Goal: Information Seeking & Learning: Learn about a topic

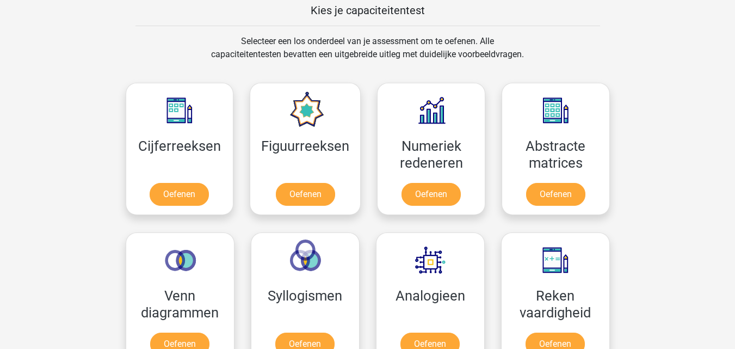
scroll to position [465, 0]
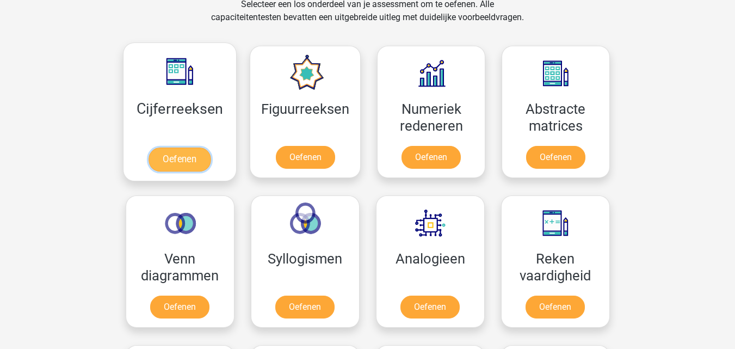
click at [188, 162] on link "Oefenen" at bounding box center [180, 159] width 62 height 24
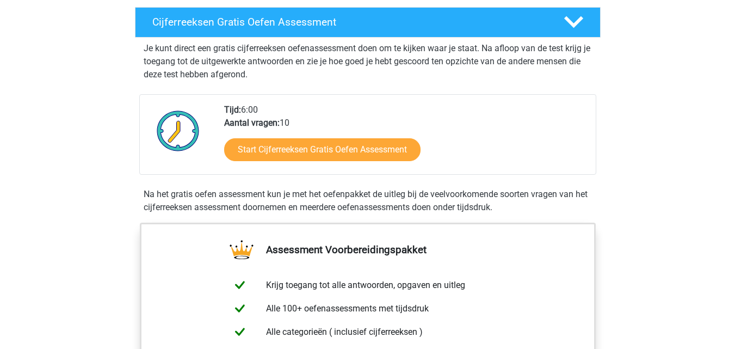
scroll to position [190, 0]
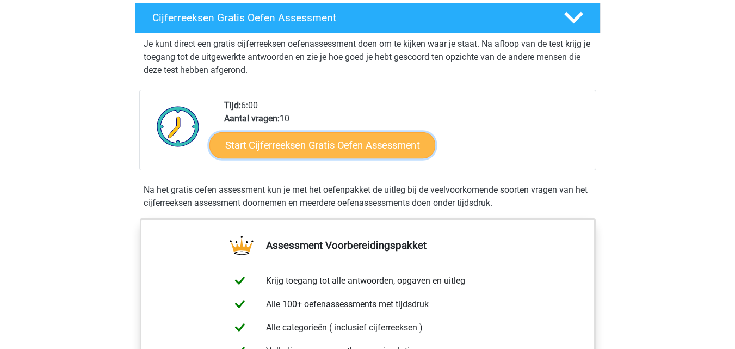
click at [389, 158] on link "Start Cijferreeksen Gratis Oefen Assessment" at bounding box center [323, 145] width 226 height 26
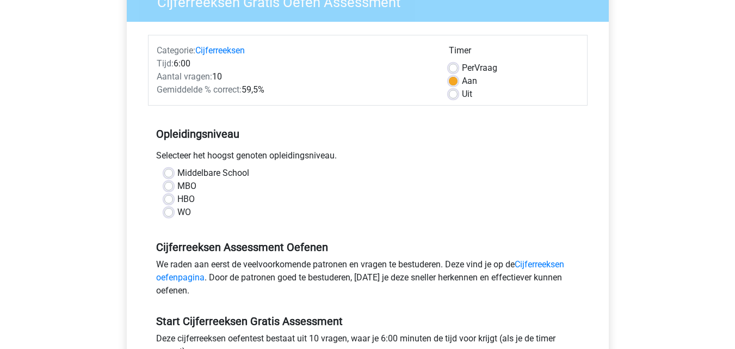
scroll to position [138, 0]
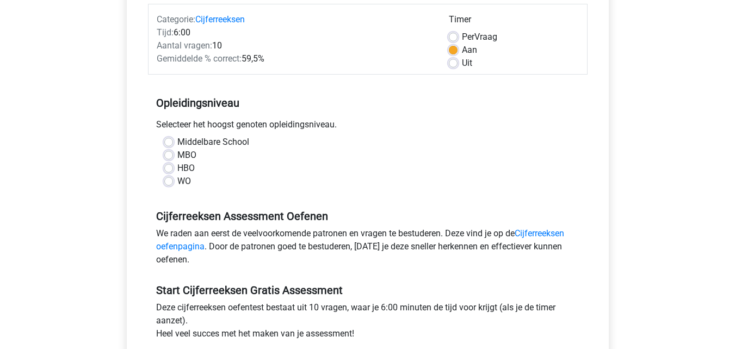
click at [174, 187] on div "WO" at bounding box center [367, 181] width 407 height 13
click at [177, 181] on label "WO" at bounding box center [184, 181] width 14 height 13
click at [166, 181] on input "WO" at bounding box center [168, 180] width 9 height 11
radio input "true"
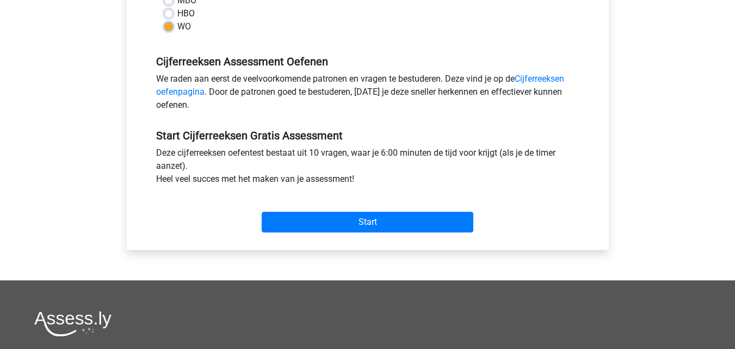
scroll to position [328, 0]
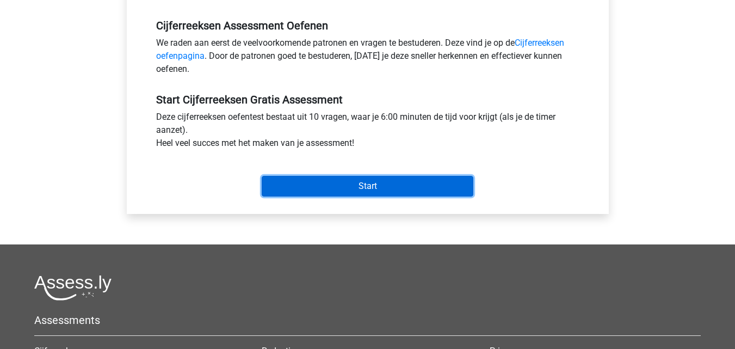
click at [398, 196] on input "Start" at bounding box center [368, 186] width 212 height 21
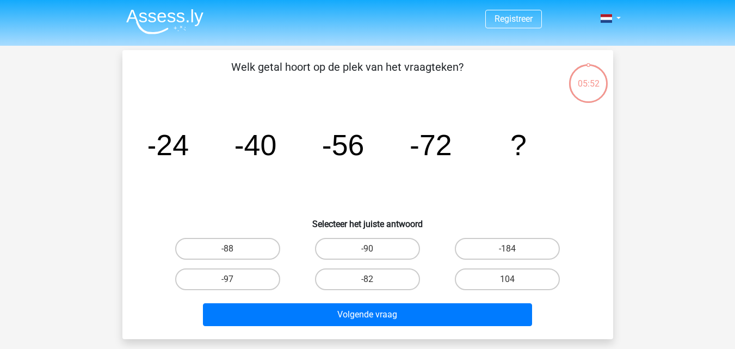
click at [261, 260] on div "-88" at bounding box center [228, 248] width 140 height 30
click at [242, 251] on label "-88" at bounding box center [227, 249] width 105 height 22
click at [235, 251] on input "-88" at bounding box center [230, 252] width 7 height 7
radio input "true"
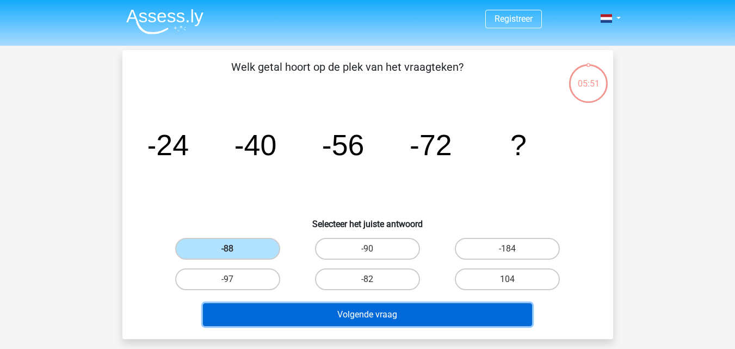
click at [342, 319] on button "Volgende vraag" at bounding box center [367, 314] width 329 height 23
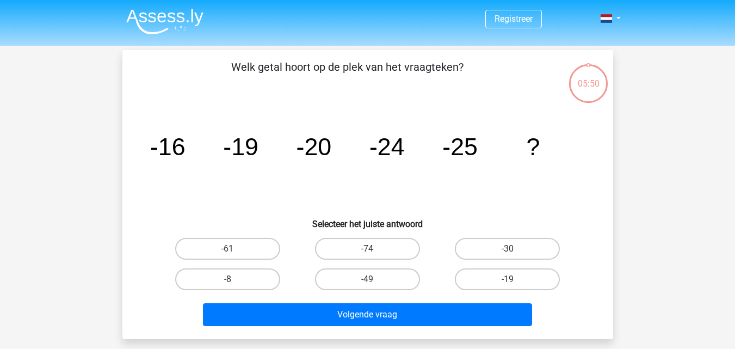
scroll to position [50, 0]
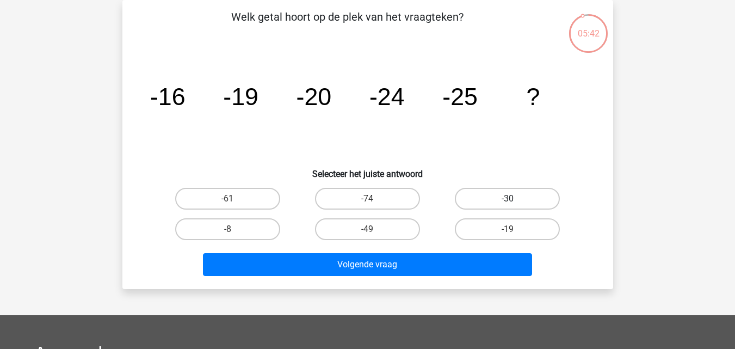
click at [487, 194] on label "-30" at bounding box center [507, 199] width 105 height 22
click at [508, 199] on input "-30" at bounding box center [511, 202] width 7 height 7
radio input "true"
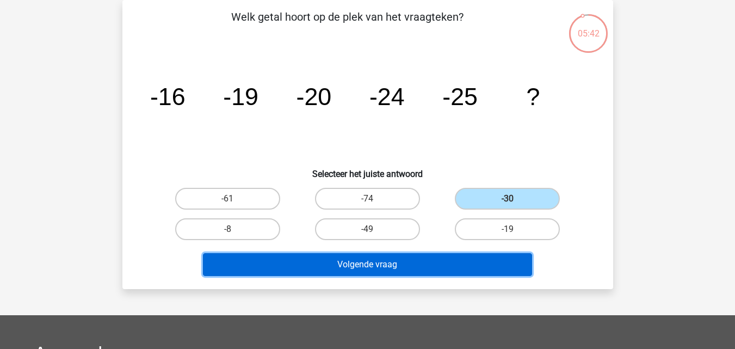
click at [479, 260] on button "Volgende vraag" at bounding box center [367, 264] width 329 height 23
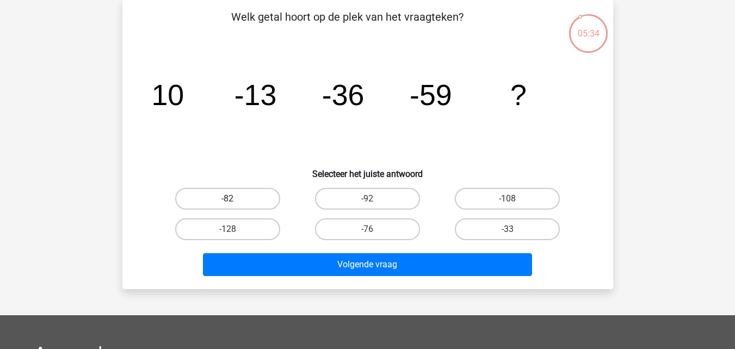
click at [233, 193] on label "-82" at bounding box center [227, 199] width 105 height 22
click at [233, 199] on input "-82" at bounding box center [230, 202] width 7 height 7
radio input "true"
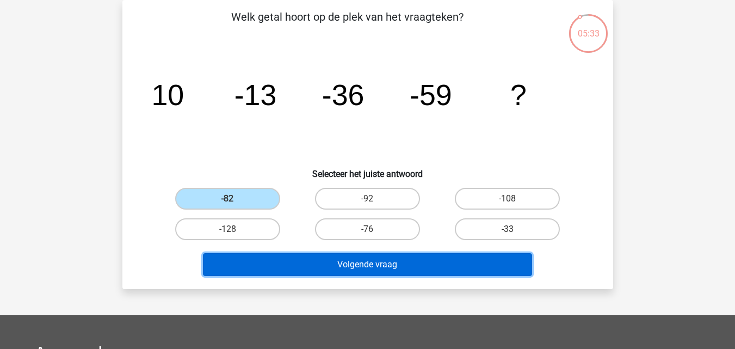
click at [311, 256] on button "Volgende vraag" at bounding box center [367, 264] width 329 height 23
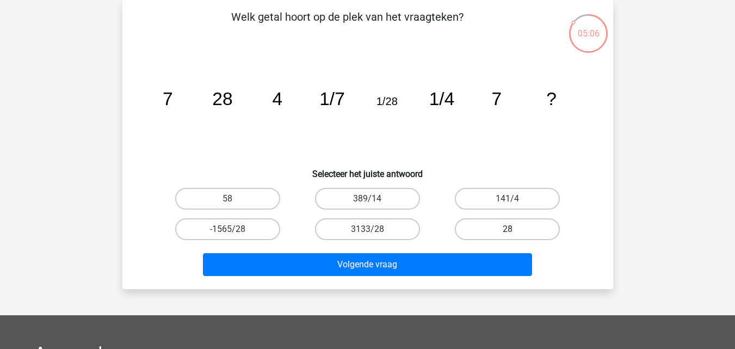
click at [477, 223] on label "28" at bounding box center [507, 229] width 105 height 22
click at [508, 229] on input "28" at bounding box center [511, 232] width 7 height 7
radio input "true"
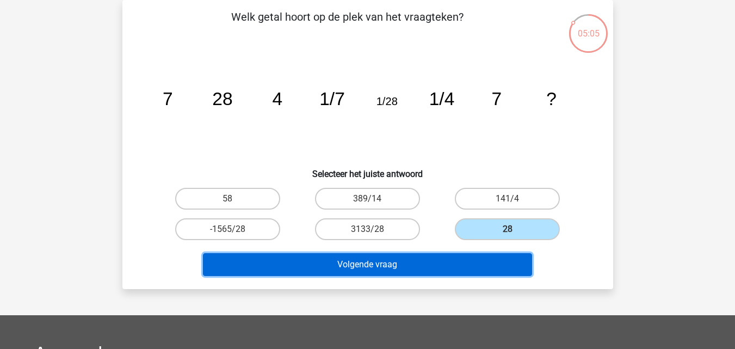
click at [485, 267] on button "Volgende vraag" at bounding box center [367, 264] width 329 height 23
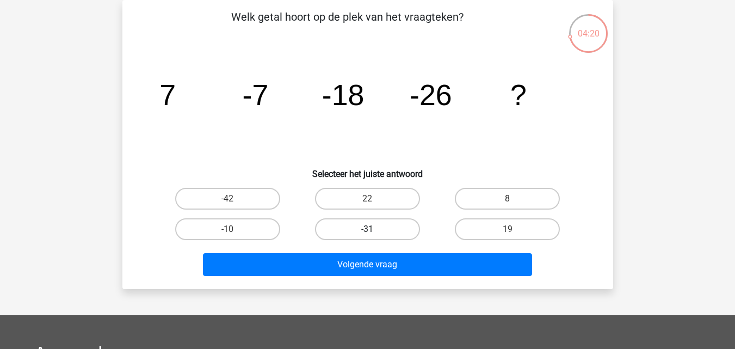
click at [391, 222] on label "-31" at bounding box center [367, 229] width 105 height 22
click at [374, 229] on input "-31" at bounding box center [370, 232] width 7 height 7
radio input "true"
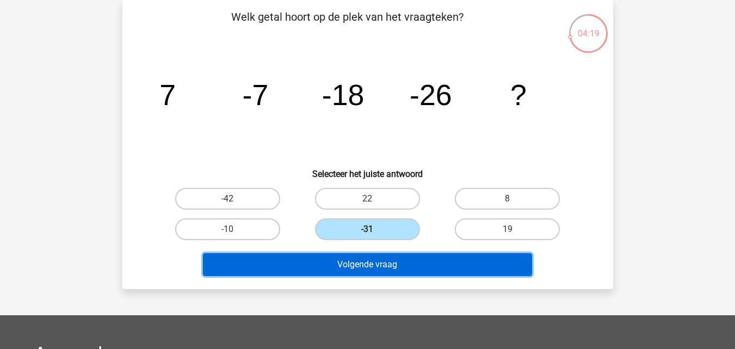
click at [414, 263] on button "Volgende vraag" at bounding box center [367, 264] width 329 height 23
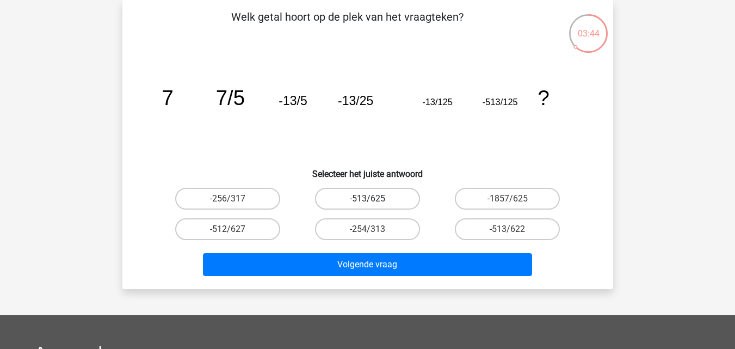
click at [387, 201] on label "-513/625" at bounding box center [367, 199] width 105 height 22
click at [374, 201] on input "-513/625" at bounding box center [370, 202] width 7 height 7
radio input "true"
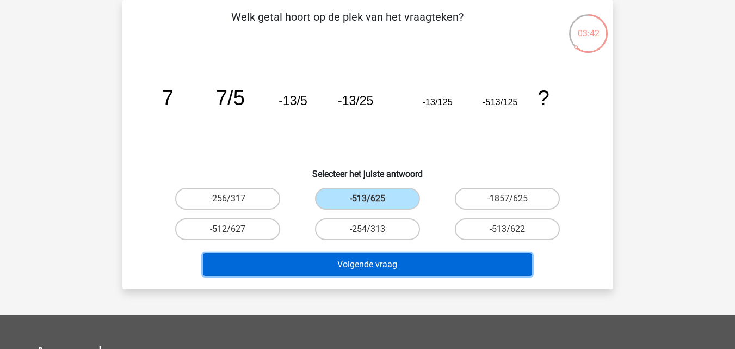
click at [415, 255] on button "Volgende vraag" at bounding box center [367, 264] width 329 height 23
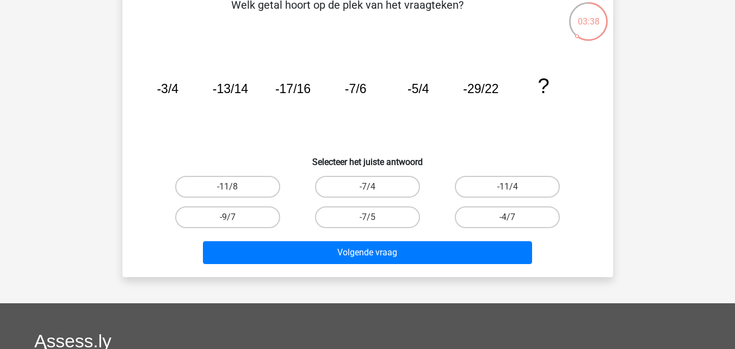
scroll to position [66, 0]
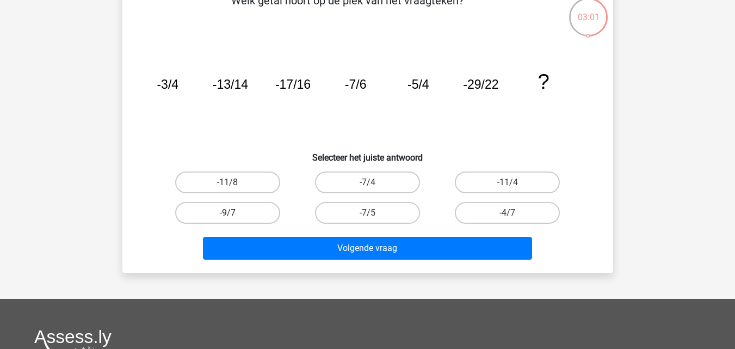
click at [266, 217] on label "-9/7" at bounding box center [227, 213] width 105 height 22
click at [235, 217] on input "-9/7" at bounding box center [230, 216] width 7 height 7
radio input "true"
click at [323, 229] on div "Volgende vraag" at bounding box center [368, 246] width 456 height 36
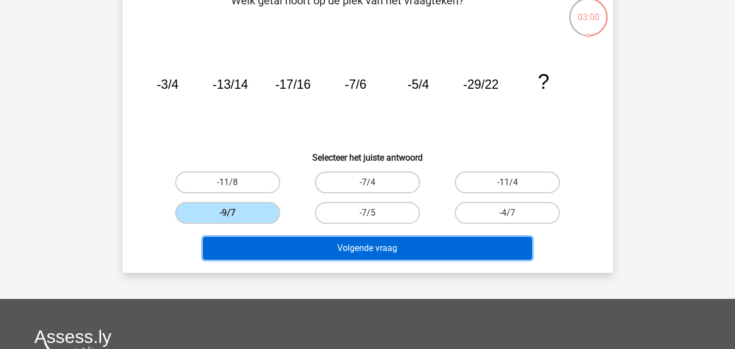
click at [344, 242] on button "Volgende vraag" at bounding box center [367, 248] width 329 height 23
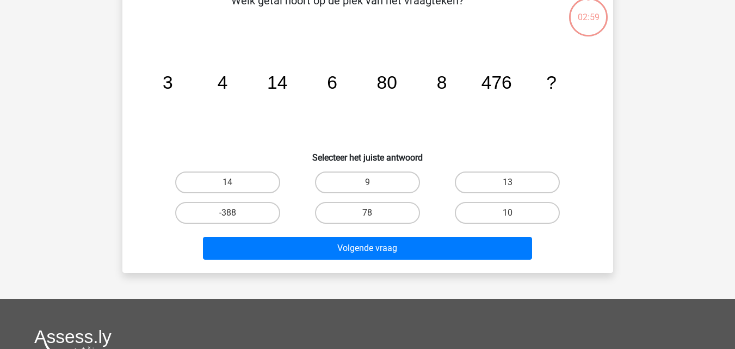
scroll to position [50, 0]
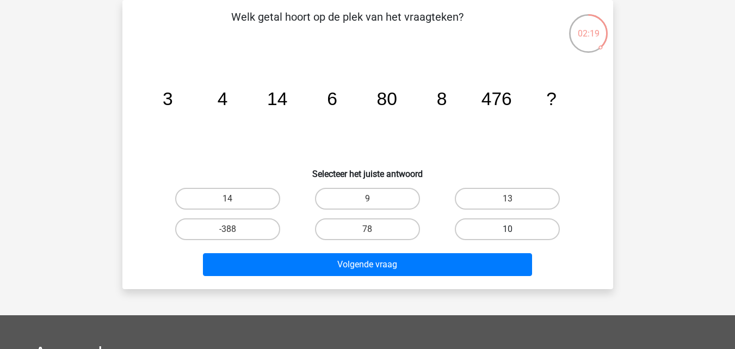
click at [518, 230] on label "10" at bounding box center [507, 229] width 105 height 22
click at [515, 230] on input "10" at bounding box center [511, 232] width 7 height 7
radio input "true"
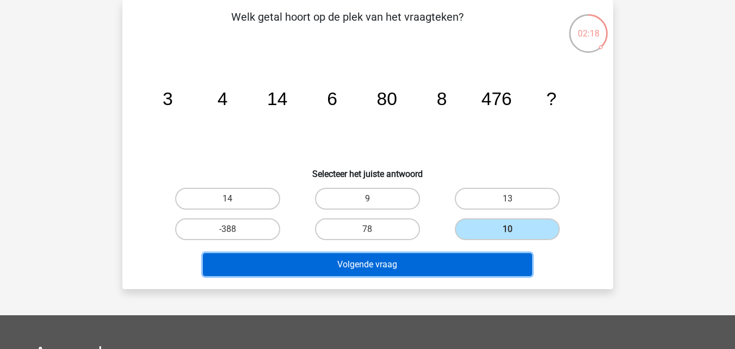
click at [485, 272] on button "Volgende vraag" at bounding box center [367, 264] width 329 height 23
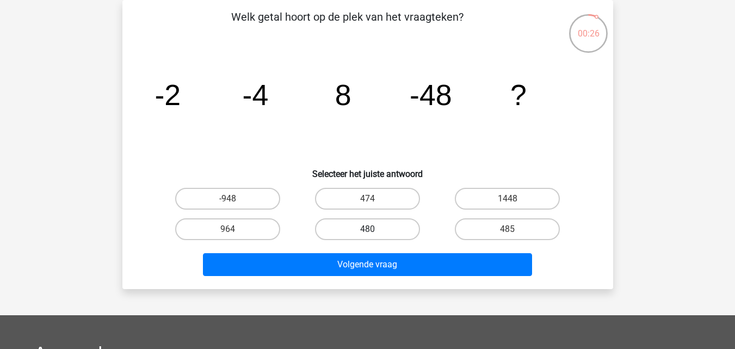
click at [383, 225] on label "480" at bounding box center [367, 229] width 105 height 22
click at [374, 229] on input "480" at bounding box center [370, 232] width 7 height 7
radio input "true"
click at [512, 227] on label "485" at bounding box center [507, 229] width 105 height 22
click at [512, 229] on input "485" at bounding box center [511, 232] width 7 height 7
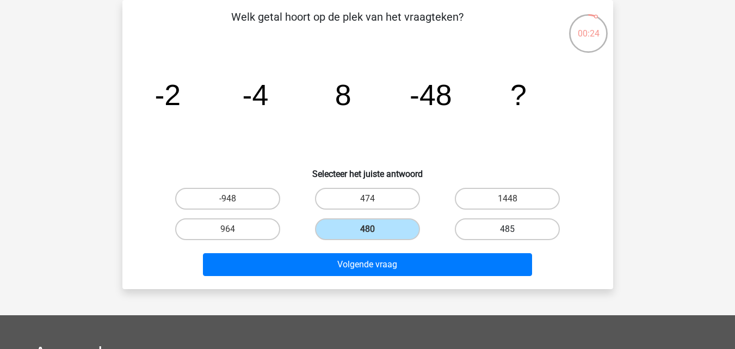
radio input "true"
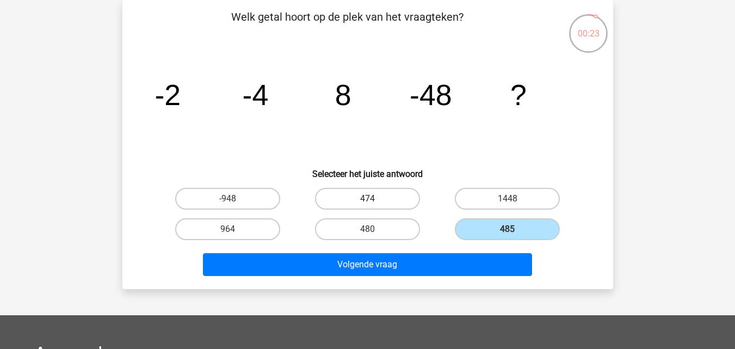
click at [393, 208] on label "474" at bounding box center [367, 199] width 105 height 22
click at [374, 206] on input "474" at bounding box center [370, 202] width 7 height 7
radio input "true"
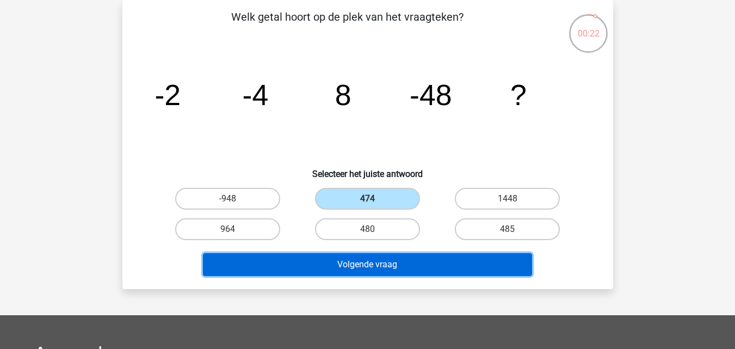
click at [388, 253] on button "Volgende vraag" at bounding box center [367, 264] width 329 height 23
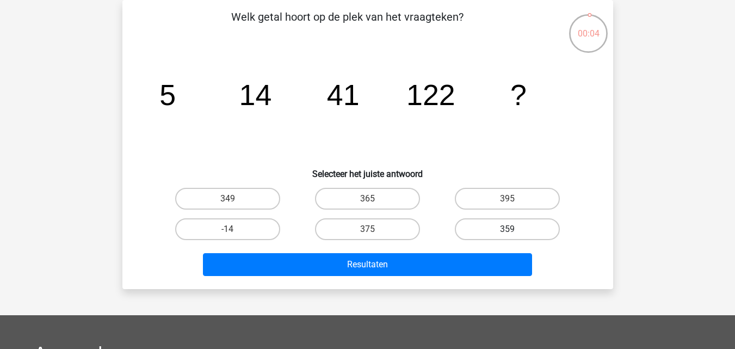
click at [464, 226] on label "359" at bounding box center [507, 229] width 105 height 22
click at [508, 229] on input "359" at bounding box center [511, 232] width 7 height 7
radio input "true"
drag, startPoint x: 461, startPoint y: 251, endPoint x: 461, endPoint y: 261, distance: 9.3
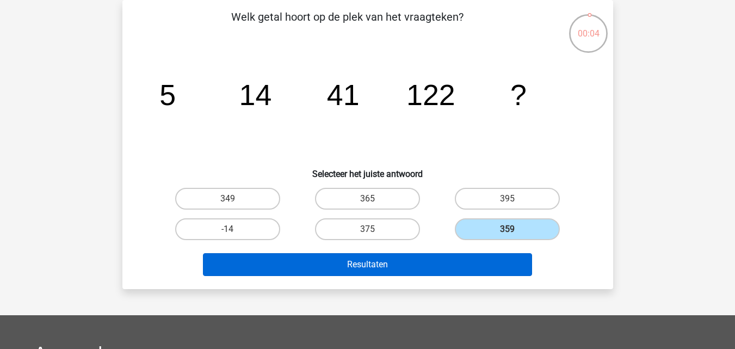
click at [461, 254] on div "Resultaten" at bounding box center [368, 262] width 456 height 36
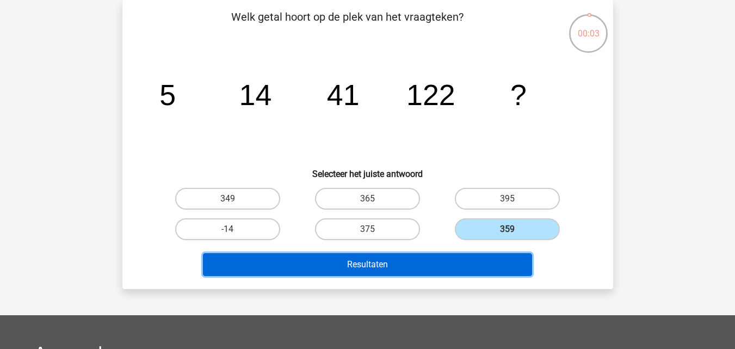
click at [461, 263] on button "Resultaten" at bounding box center [367, 264] width 329 height 23
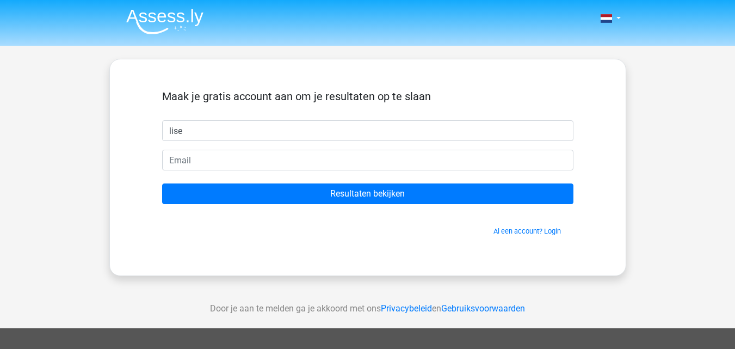
type input "lise"
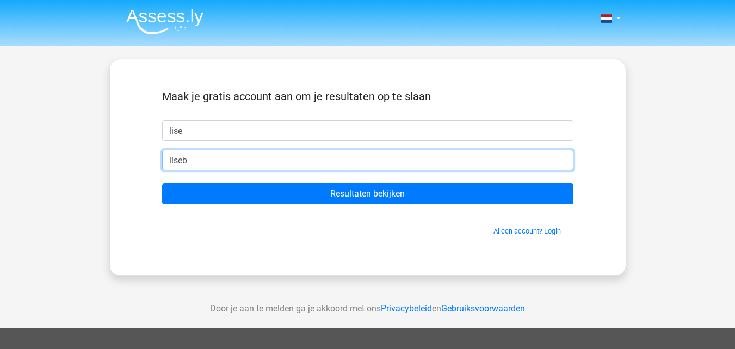
type input "[EMAIL_ADDRESS][DOMAIN_NAME]"
click at [162, 183] on input "Resultaten bekijken" at bounding box center [367, 193] width 411 height 21
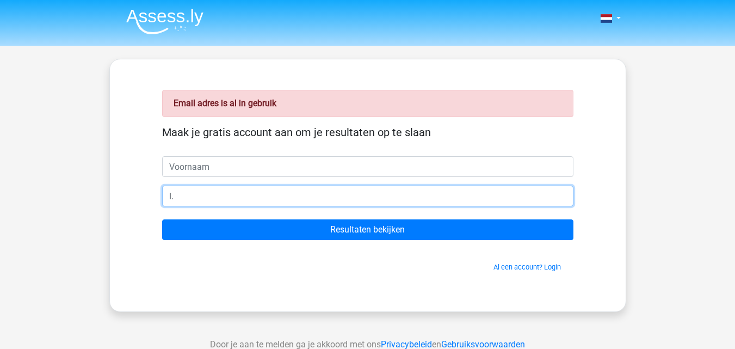
type input "l"
type input "[EMAIL_ADDRESS][DOMAIN_NAME]"
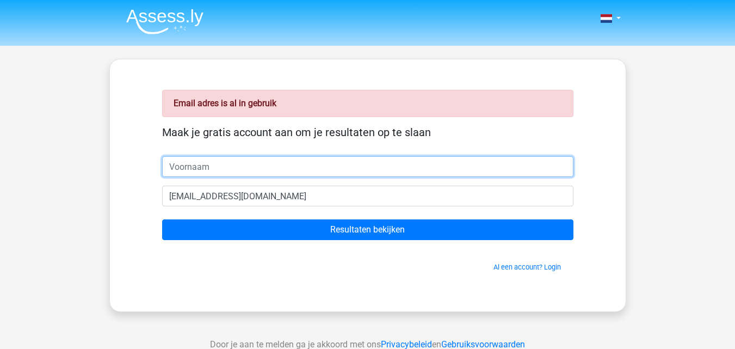
click at [439, 174] on input "text" at bounding box center [367, 166] width 411 height 21
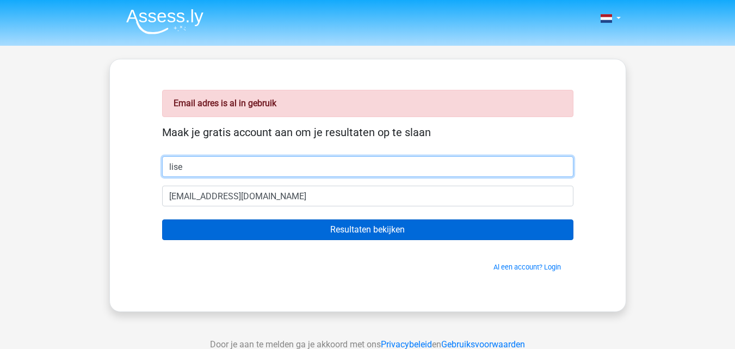
type input "lise"
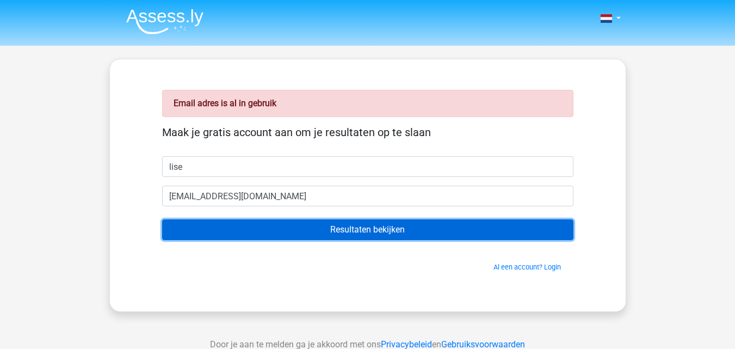
click at [394, 233] on input "Resultaten bekijken" at bounding box center [367, 229] width 411 height 21
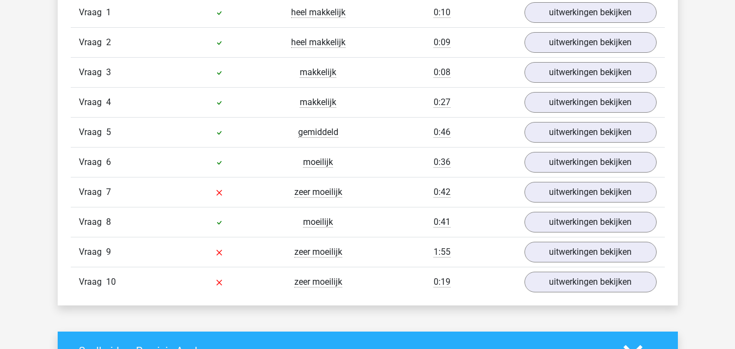
scroll to position [960, 0]
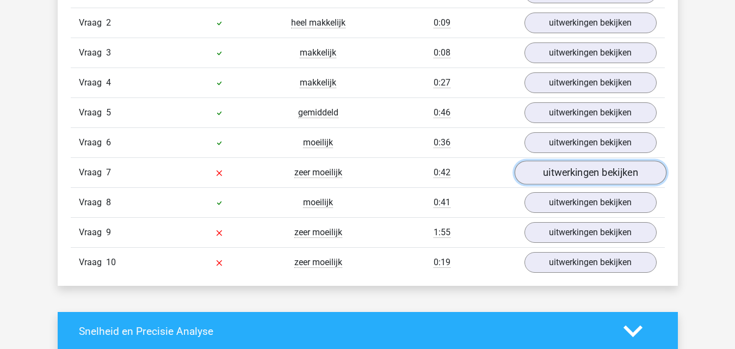
click at [608, 174] on link "uitwerkingen bekijken" at bounding box center [590, 173] width 152 height 24
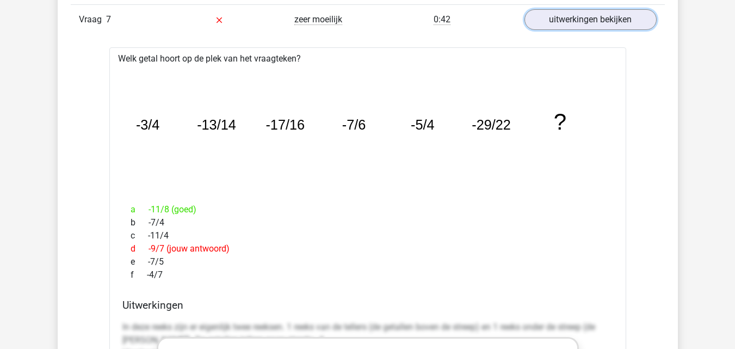
scroll to position [1118, 0]
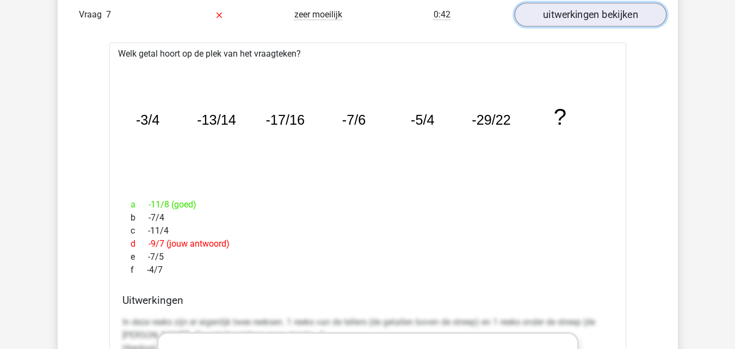
click at [619, 10] on link "uitwerkingen bekijken" at bounding box center [590, 15] width 152 height 24
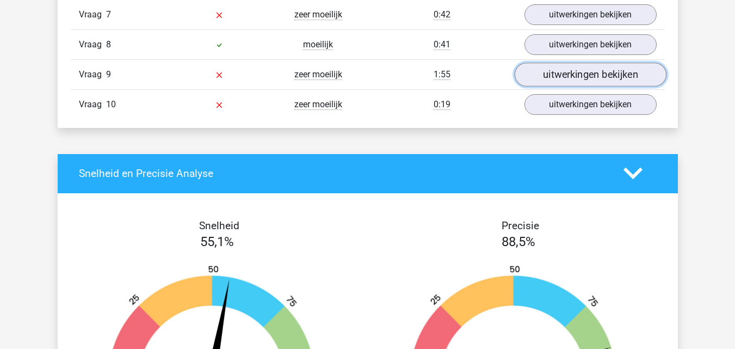
click at [611, 68] on link "uitwerkingen bekijken" at bounding box center [590, 75] width 152 height 24
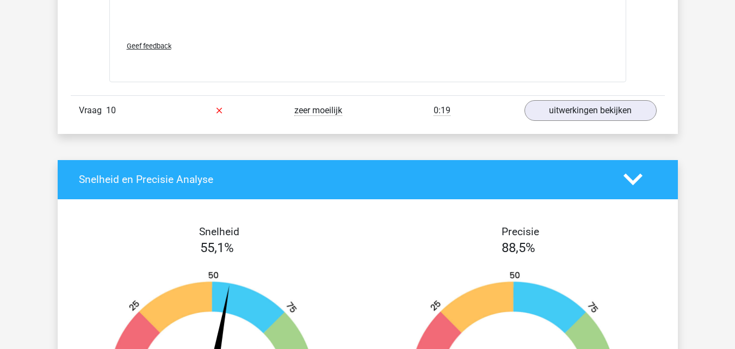
scroll to position [1790, 0]
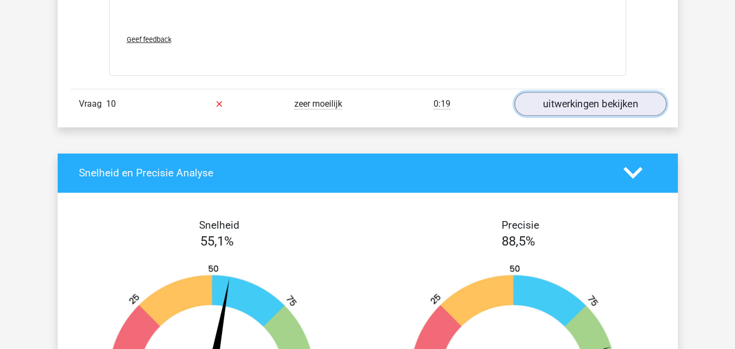
click at [572, 104] on link "uitwerkingen bekijken" at bounding box center [590, 104] width 152 height 24
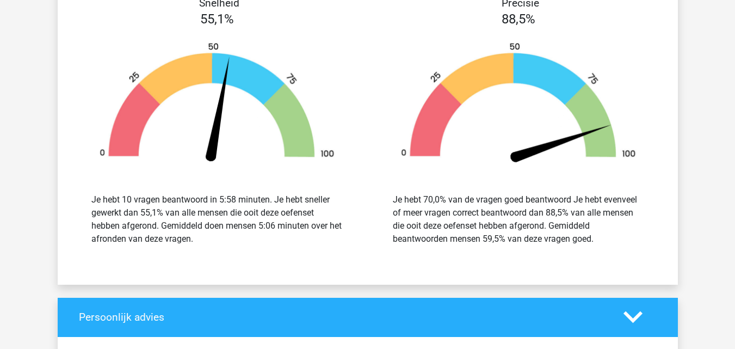
scroll to position [2689, 0]
